Goal: Task Accomplishment & Management: Manage account settings

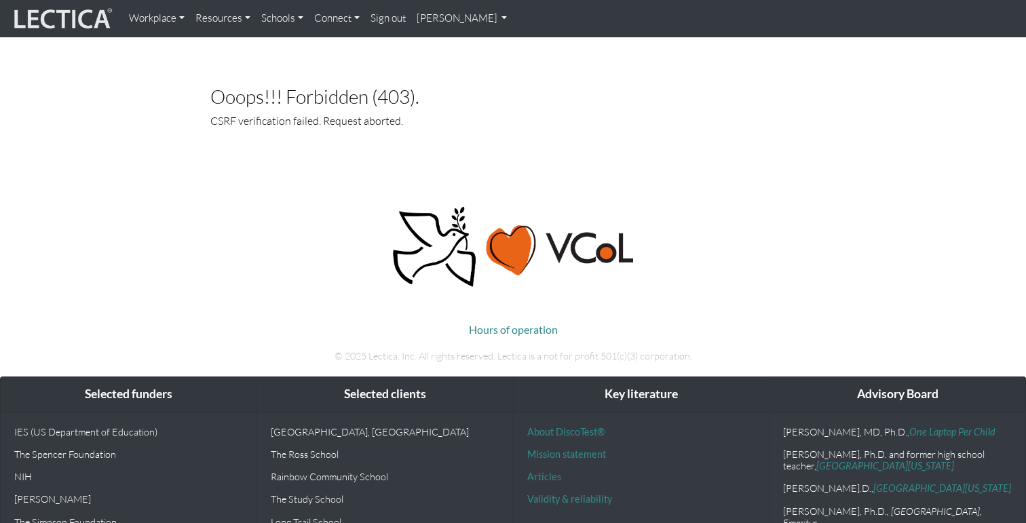
click at [468, 18] on link "[PERSON_NAME]" at bounding box center [462, 18] width 102 height 26
click at [452, 54] on link "My Profile" at bounding box center [479, 49] width 109 height 17
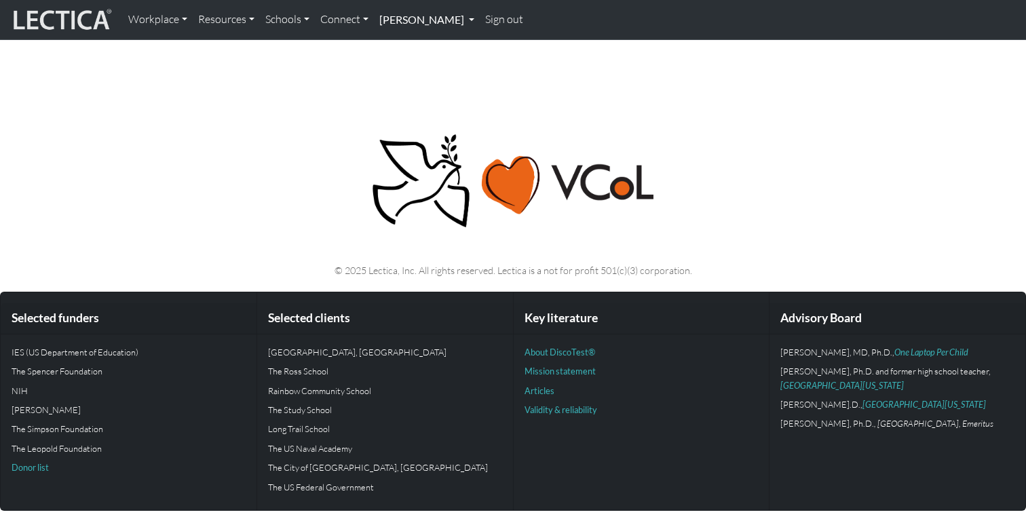
click at [433, 22] on link "[PERSON_NAME]" at bounding box center [427, 19] width 106 height 28
click at [424, 45] on link "My Profile" at bounding box center [443, 49] width 112 height 17
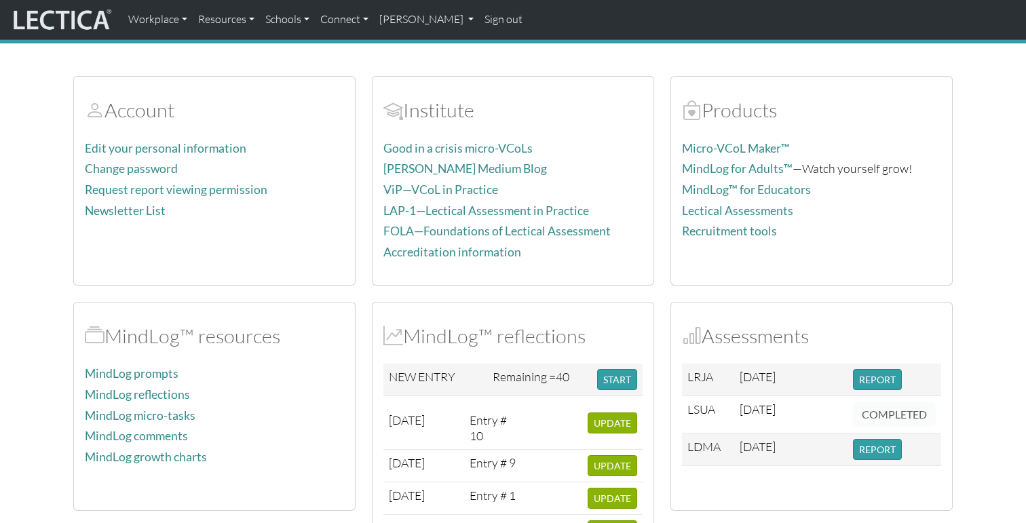
scroll to position [111, 0]
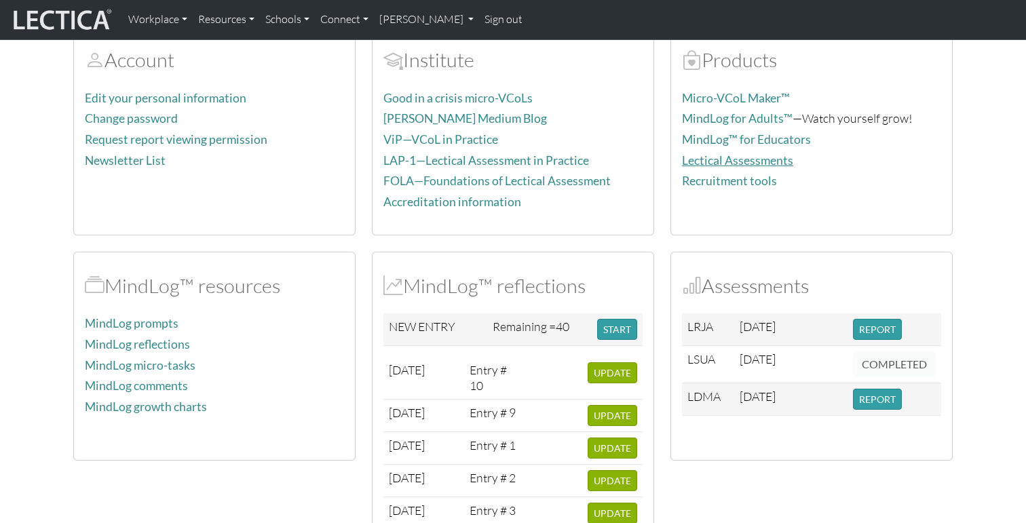
click at [763, 164] on link "Lectical Assessments" at bounding box center [737, 160] width 111 height 14
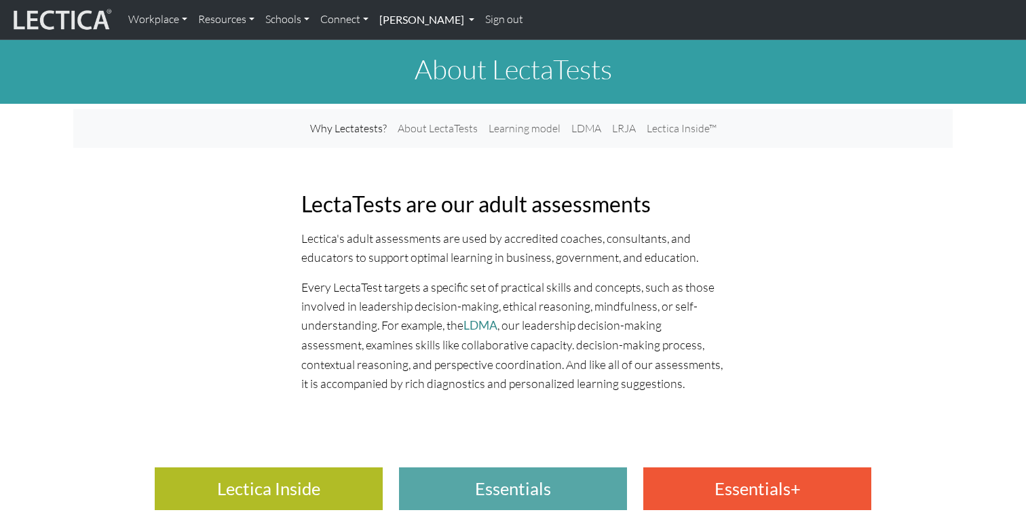
click at [442, 23] on link "[PERSON_NAME]" at bounding box center [427, 19] width 106 height 28
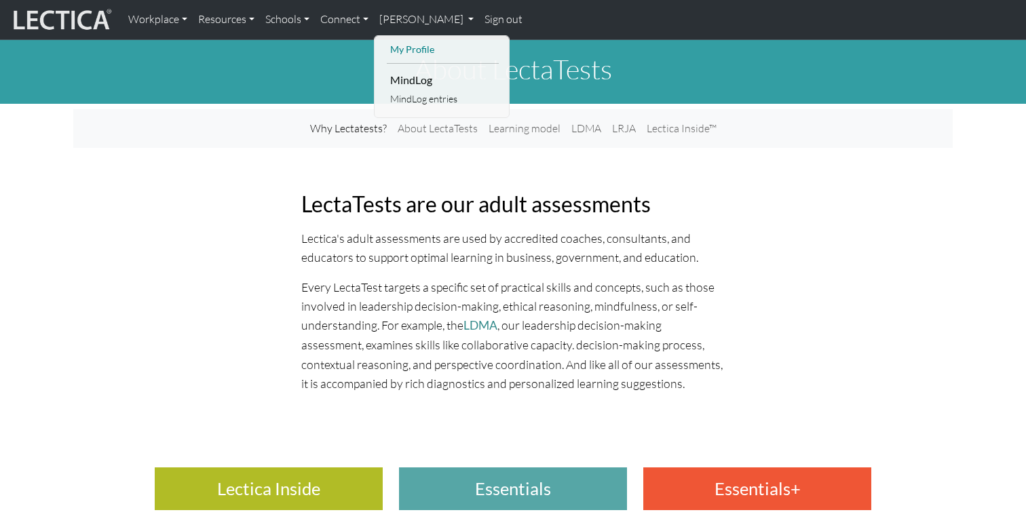
click at [429, 45] on link "My Profile" at bounding box center [443, 49] width 112 height 17
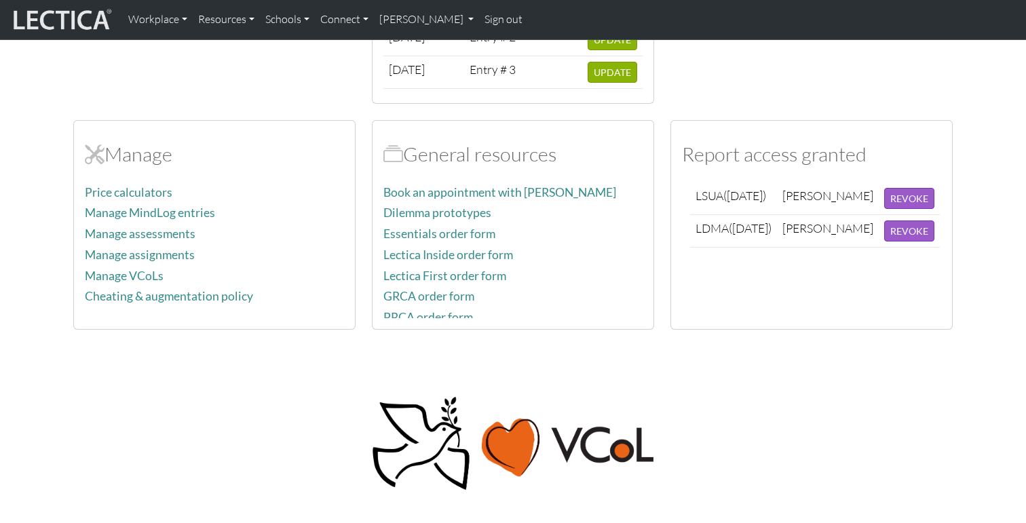
scroll to position [552, 0]
